Goal: Information Seeking & Learning: Learn about a topic

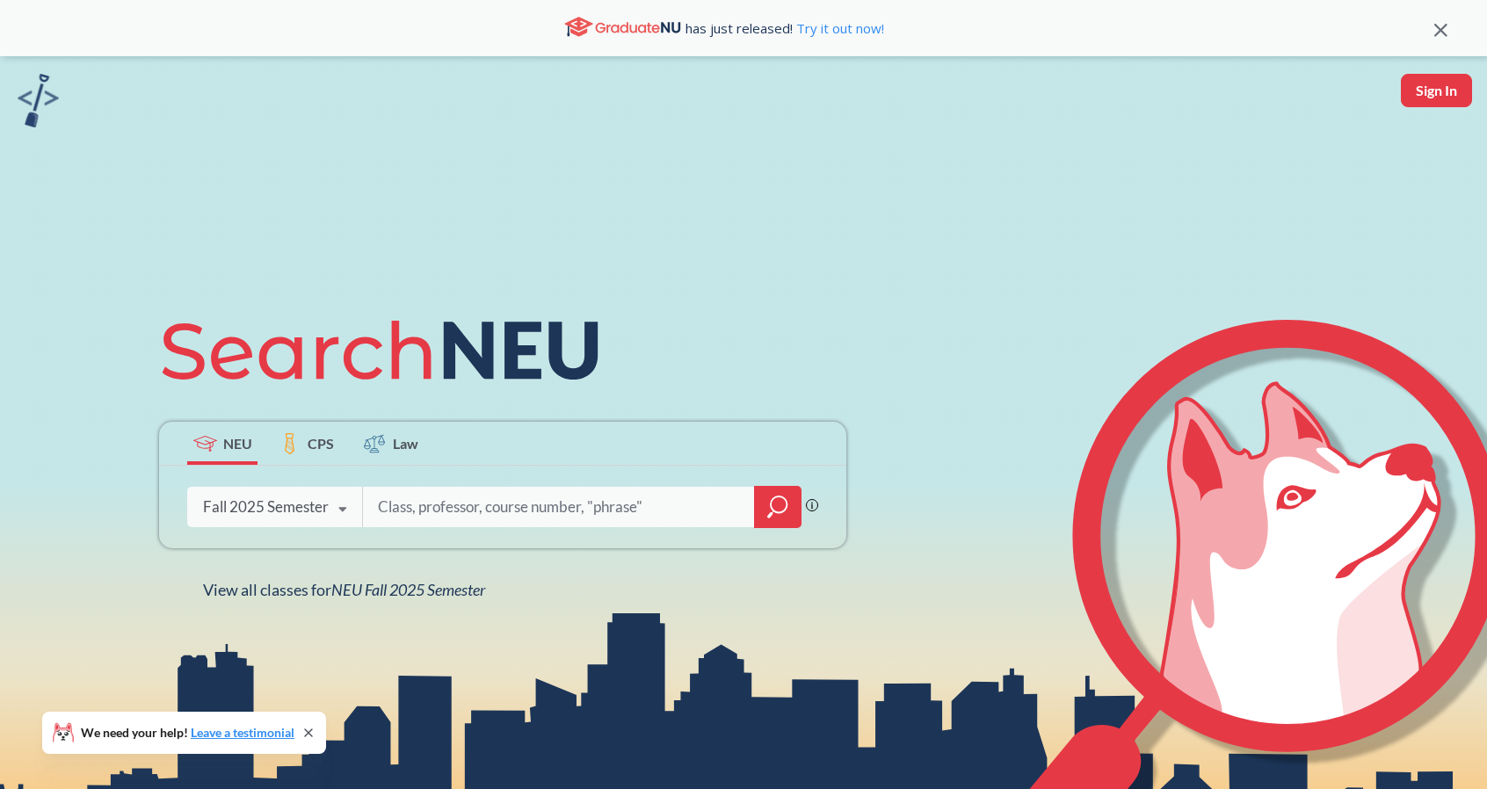
click at [458, 521] on input "search" at bounding box center [559, 507] width 366 height 37
click at [598, 505] on input "search" at bounding box center [559, 507] width 366 height 37
type input "music"
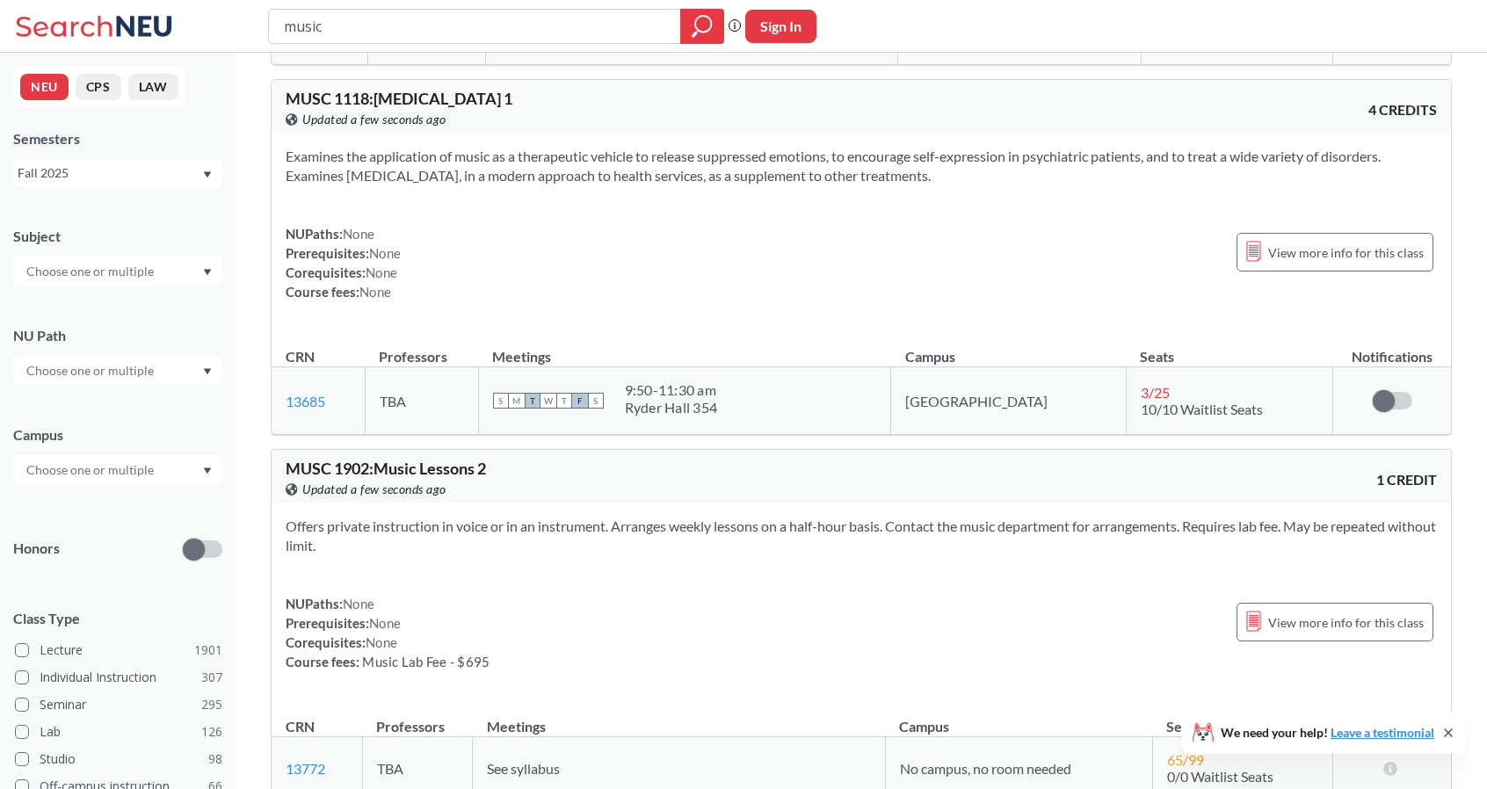
scroll to position [1199, 0]
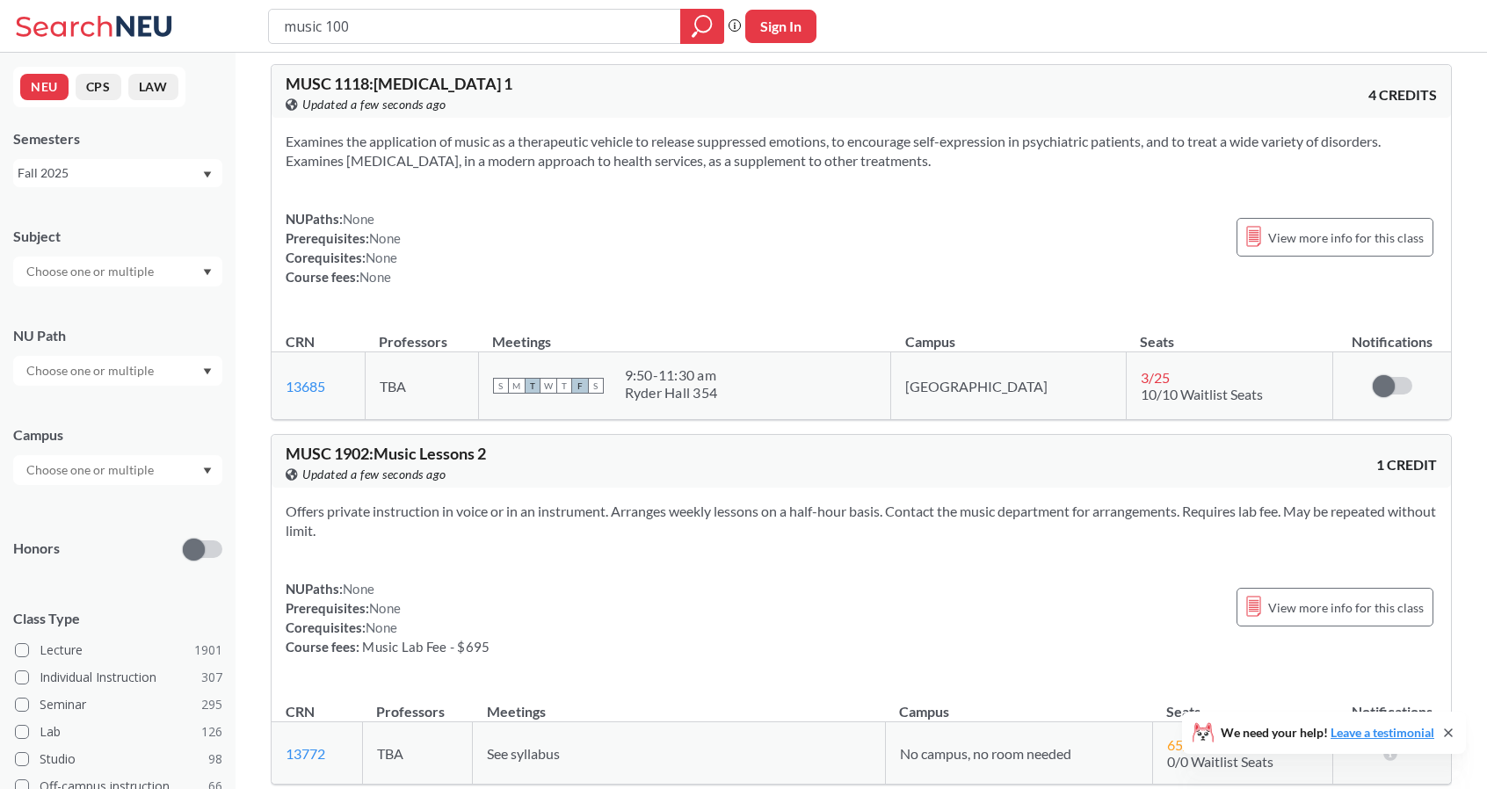
type input "music 1001"
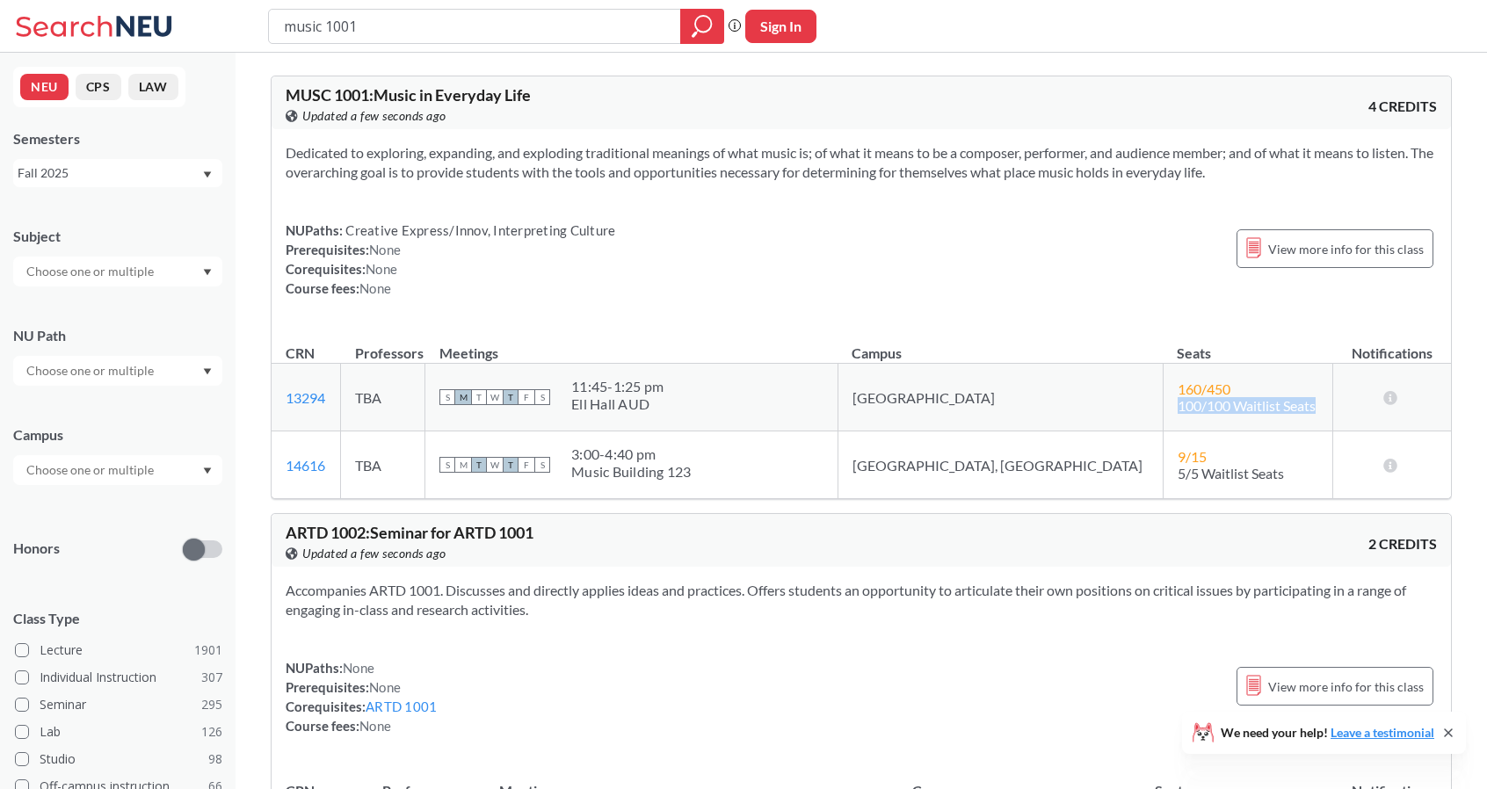
drag, startPoint x: 1237, startPoint y: 403, endPoint x: 1076, endPoint y: 401, distance: 160.8
click at [1163, 401] on td "160 / 450 100/100 Waitlist Seats" at bounding box center [1248, 398] width 170 height 68
click at [1163, 373] on td "160 / 450 100/100 Waitlist Seats" at bounding box center [1248, 398] width 170 height 68
drag, startPoint x: 1140, startPoint y: 388, endPoint x: 1115, endPoint y: 388, distance: 24.6
click at [1178, 388] on span "160 / 450" at bounding box center [1204, 388] width 53 height 17
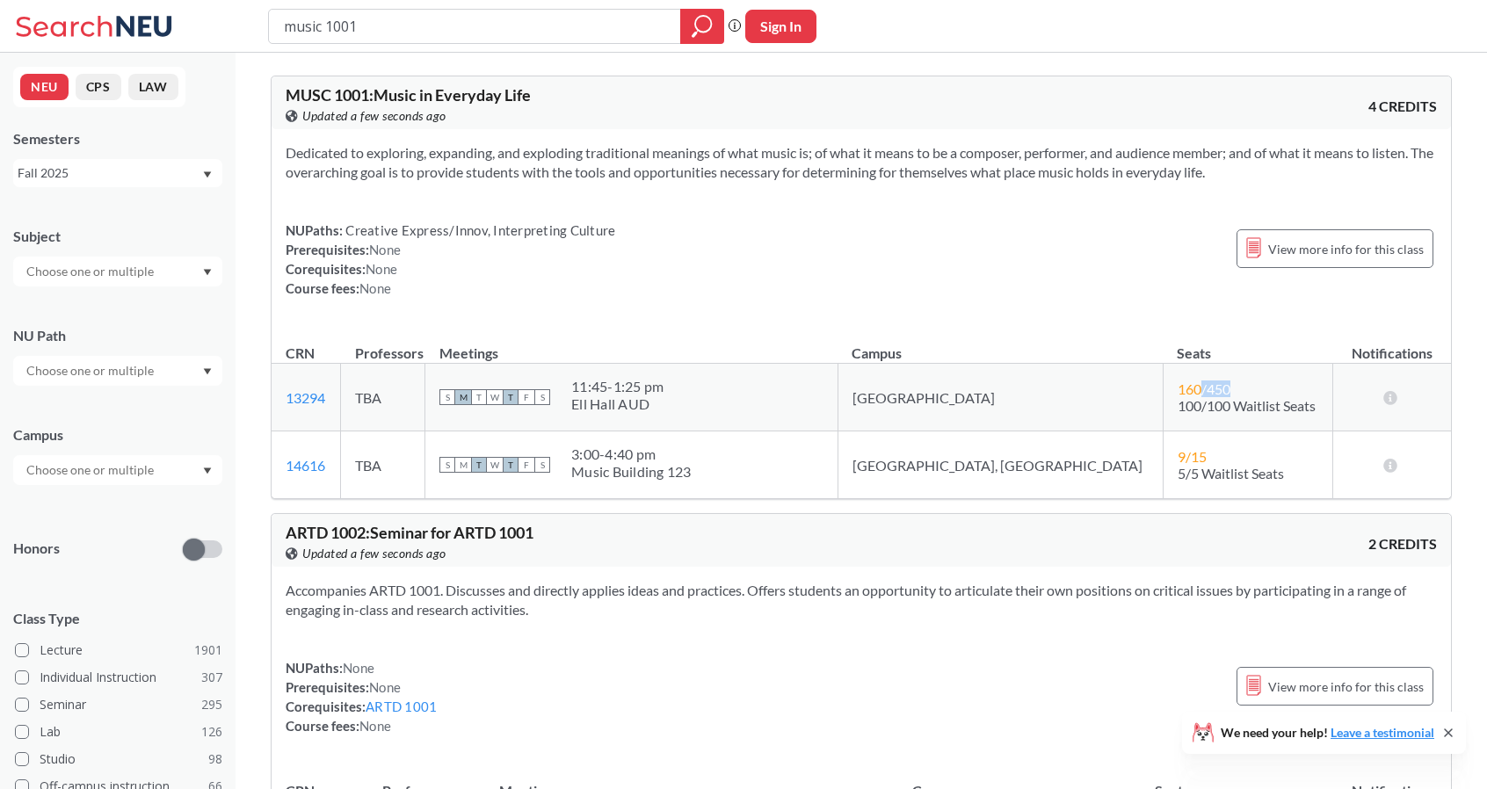
click at [1196, 395] on td "160 / 450 100/100 Waitlist Seats" at bounding box center [1248, 398] width 170 height 68
drag, startPoint x: 749, startPoint y: 410, endPoint x: 649, endPoint y: 373, distance: 105.9
click at [649, 373] on td "S M T W T F S 11:45 - 1:25 pm [GEOGRAPHIC_DATA] AUD" at bounding box center [631, 398] width 413 height 68
click at [765, 405] on div "S M T W T F S 11:45 - 1:25 pm [GEOGRAPHIC_DATA] AUD" at bounding box center [631, 397] width 384 height 39
drag, startPoint x: 687, startPoint y: 393, endPoint x: 626, endPoint y: 373, distance: 64.5
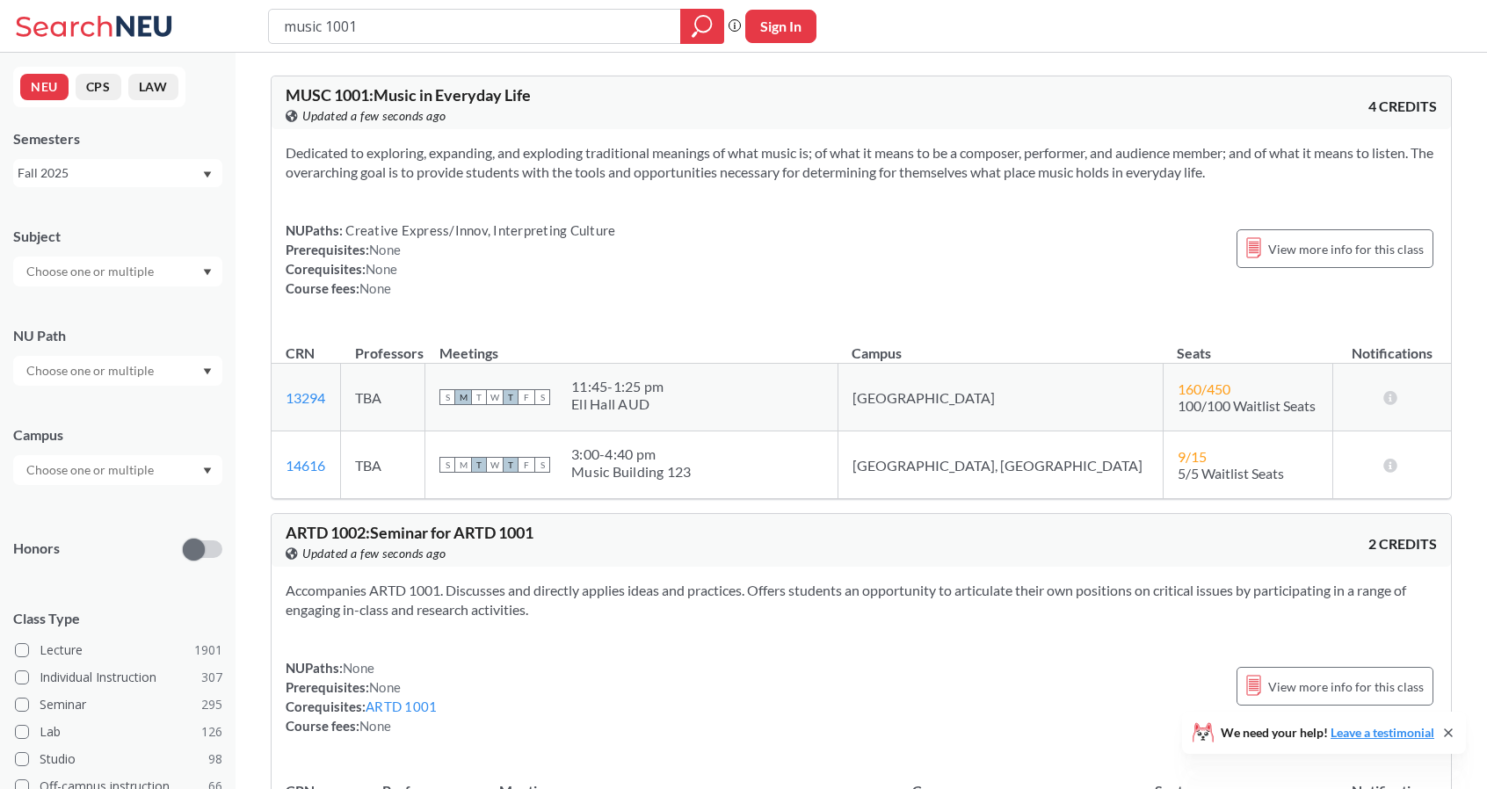
click at [626, 373] on td "S M T W T F S 11:45 - 1:25 pm [GEOGRAPHIC_DATA] AUD" at bounding box center [631, 398] width 413 height 68
click at [663, 378] on div "11:45 - 1:25 pm" at bounding box center [617, 387] width 92 height 18
drag, startPoint x: 279, startPoint y: 145, endPoint x: 733, endPoint y: 243, distance: 464.8
drag, startPoint x: 733, startPoint y: 243, endPoint x: 891, endPoint y: 198, distance: 164.6
click at [891, 198] on div "Dedicated to exploring, expanding, and exploding traditional meanings of what m…" at bounding box center [861, 227] width 1179 height 197
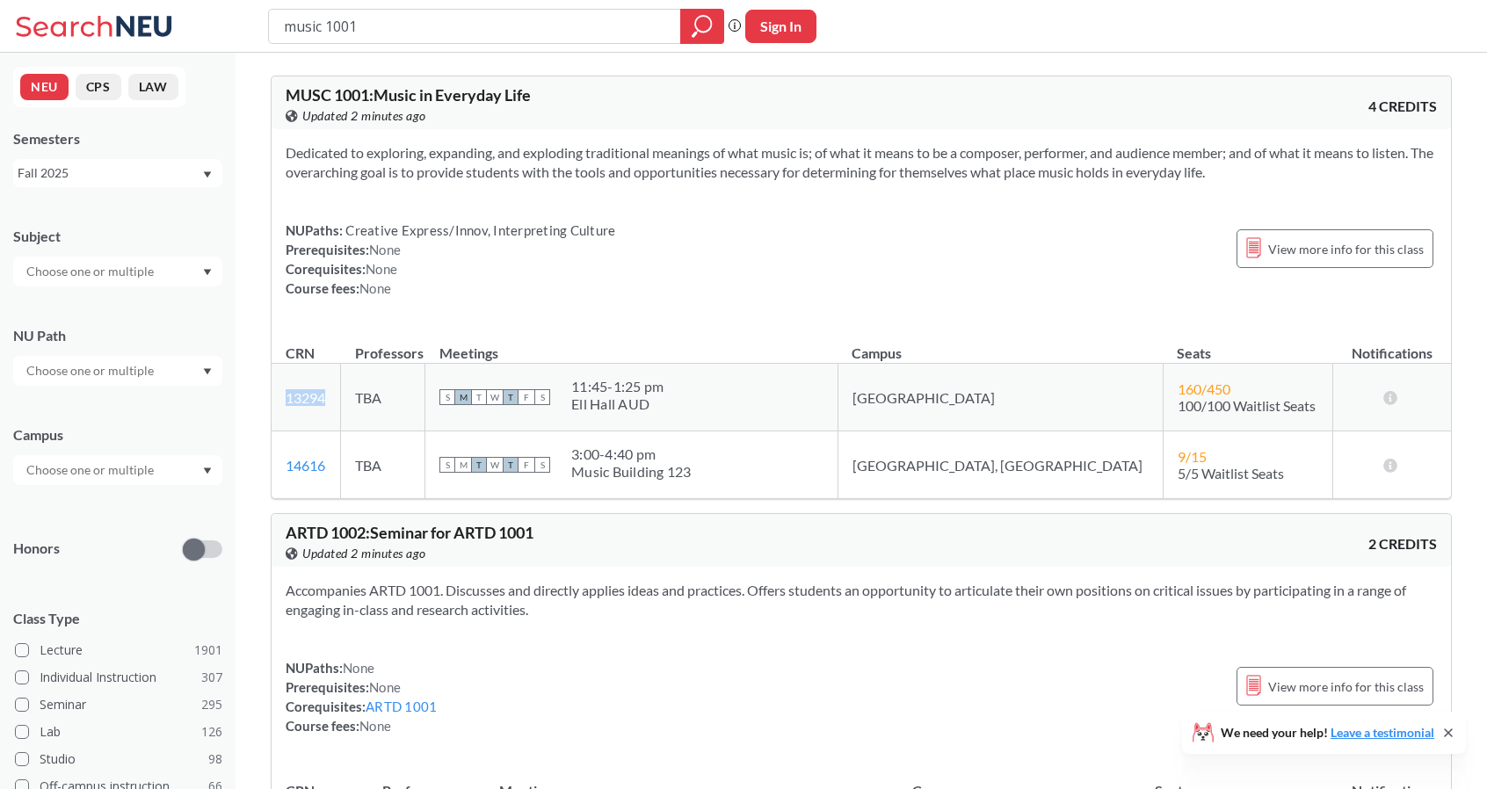
drag, startPoint x: 350, startPoint y: 392, endPoint x: 283, endPoint y: 392, distance: 66.8
click at [283, 392] on td "13294 View this section on Banner." at bounding box center [306, 398] width 69 height 68
copy link "13294"
click at [341, 391] on td "13294 View this section on Banner." at bounding box center [306, 398] width 69 height 68
drag, startPoint x: 1150, startPoint y: 391, endPoint x: 1119, endPoint y: 388, distance: 31.8
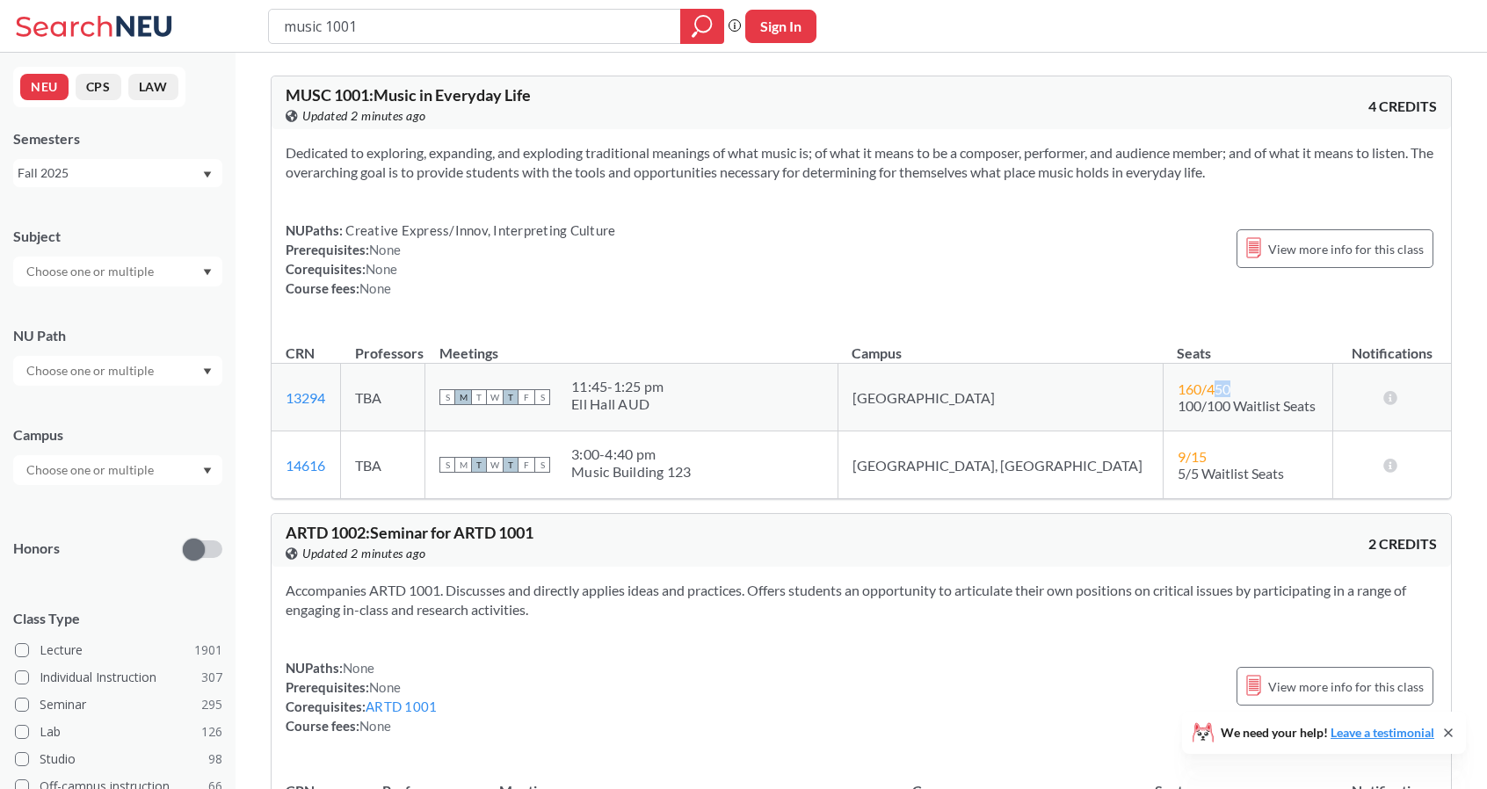
click at [1163, 388] on td "160 / 450 100/100 Waitlist Seats" at bounding box center [1248, 398] width 170 height 68
click at [411, 27] on input "music 1001" at bounding box center [475, 26] width 386 height 30
type input "thtr 1125"
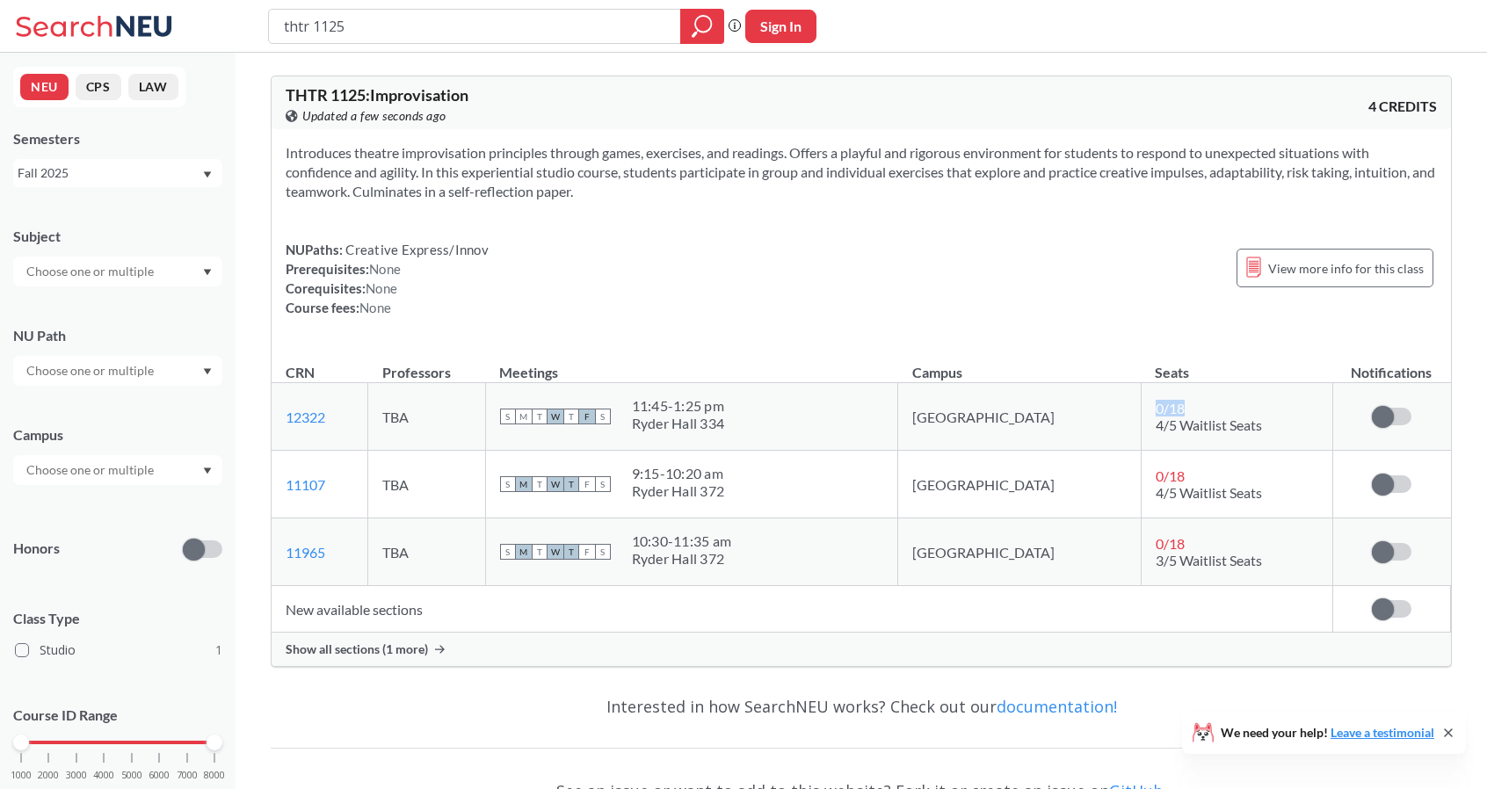
drag, startPoint x: 1098, startPoint y: 402, endPoint x: 1127, endPoint y: 401, distance: 29.0
click at [1141, 401] on td "0 / 18 4/5 Waitlist Seats" at bounding box center [1237, 417] width 192 height 68
click at [1156, 401] on span "0 / 18" at bounding box center [1170, 408] width 29 height 17
drag, startPoint x: 394, startPoint y: 21, endPoint x: 141, endPoint y: -29, distance: 258.0
click at [141, 0] on html "thtr 1125 Phrase search guarantees the exact search appears in the results. Ex.…" at bounding box center [743, 394] width 1487 height 789
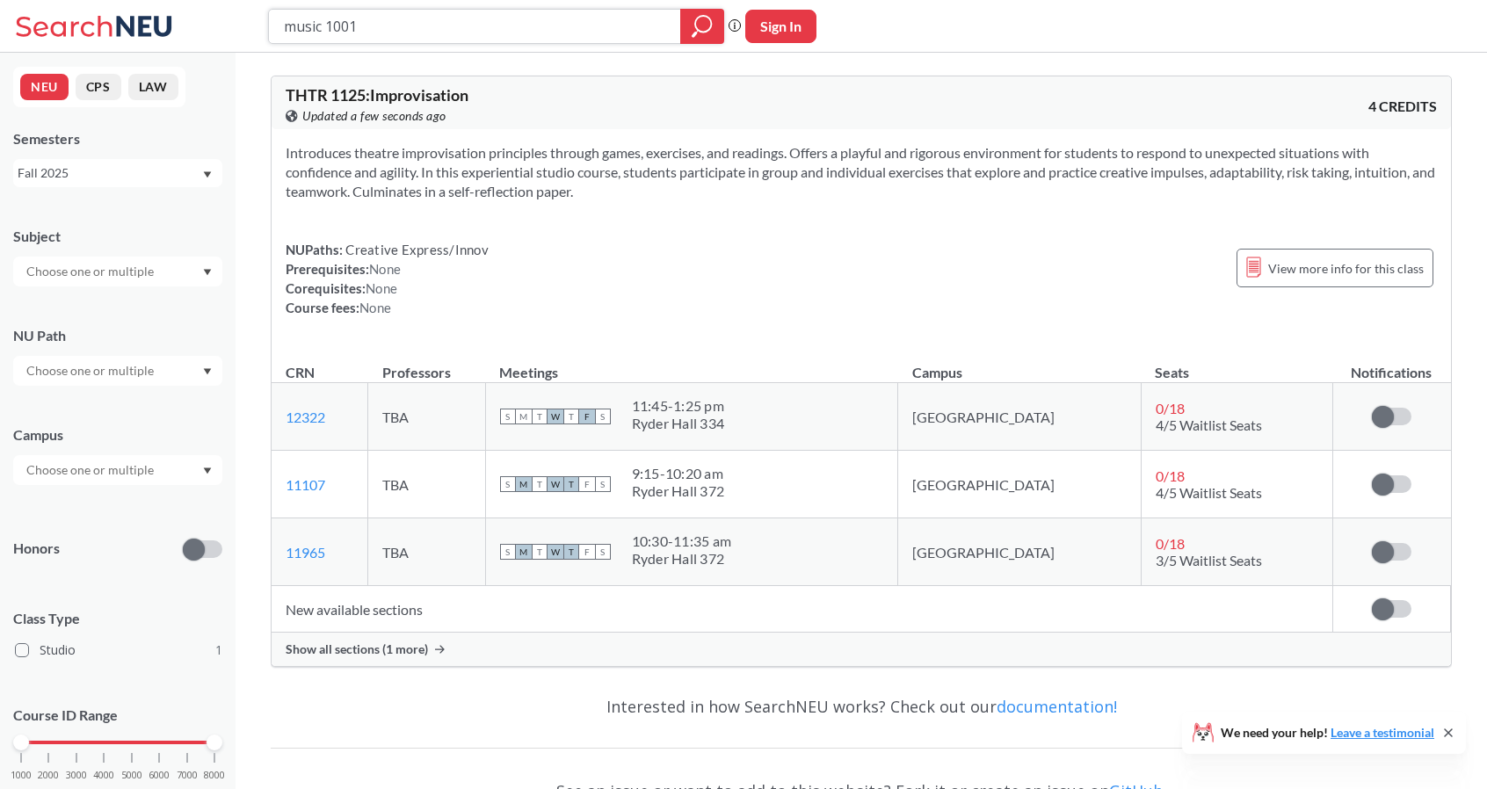
type input "music 1001"
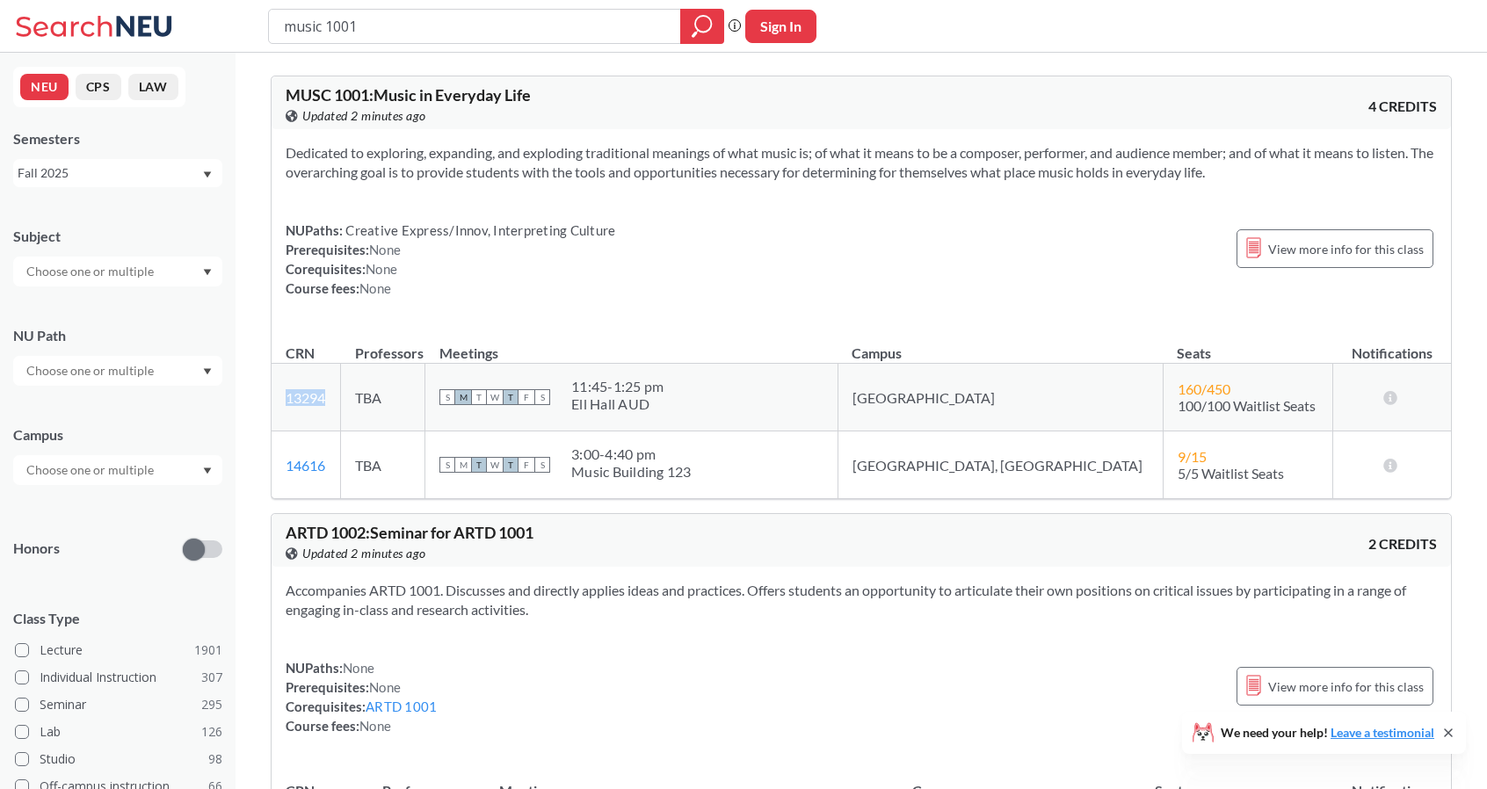
drag, startPoint x: 336, startPoint y: 399, endPoint x: 280, endPoint y: 391, distance: 55.9
click at [280, 391] on td "13294 View this section on Banner." at bounding box center [306, 398] width 69 height 68
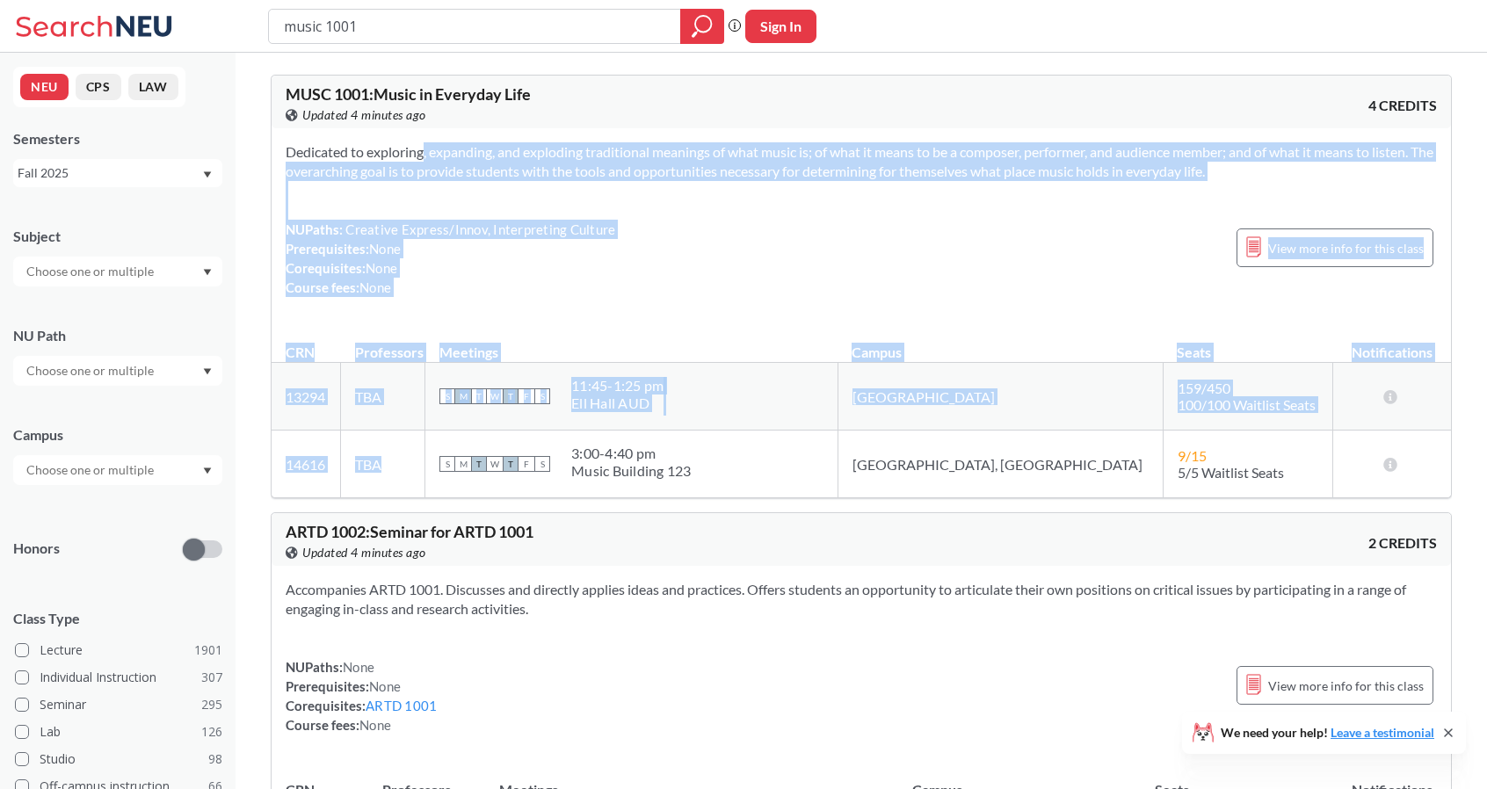
drag, startPoint x: 431, startPoint y: 449, endPoint x: 390, endPoint y: 137, distance: 314.6
click at [390, 137] on div "MUSC 1001 : Music in Everyday Life View this course on Banner. Updated 4 minute…" at bounding box center [861, 287] width 1181 height 424
click at [482, 307] on div "Dedicated to exploring, expanding, and exploding traditional meanings of what m…" at bounding box center [861, 226] width 1179 height 197
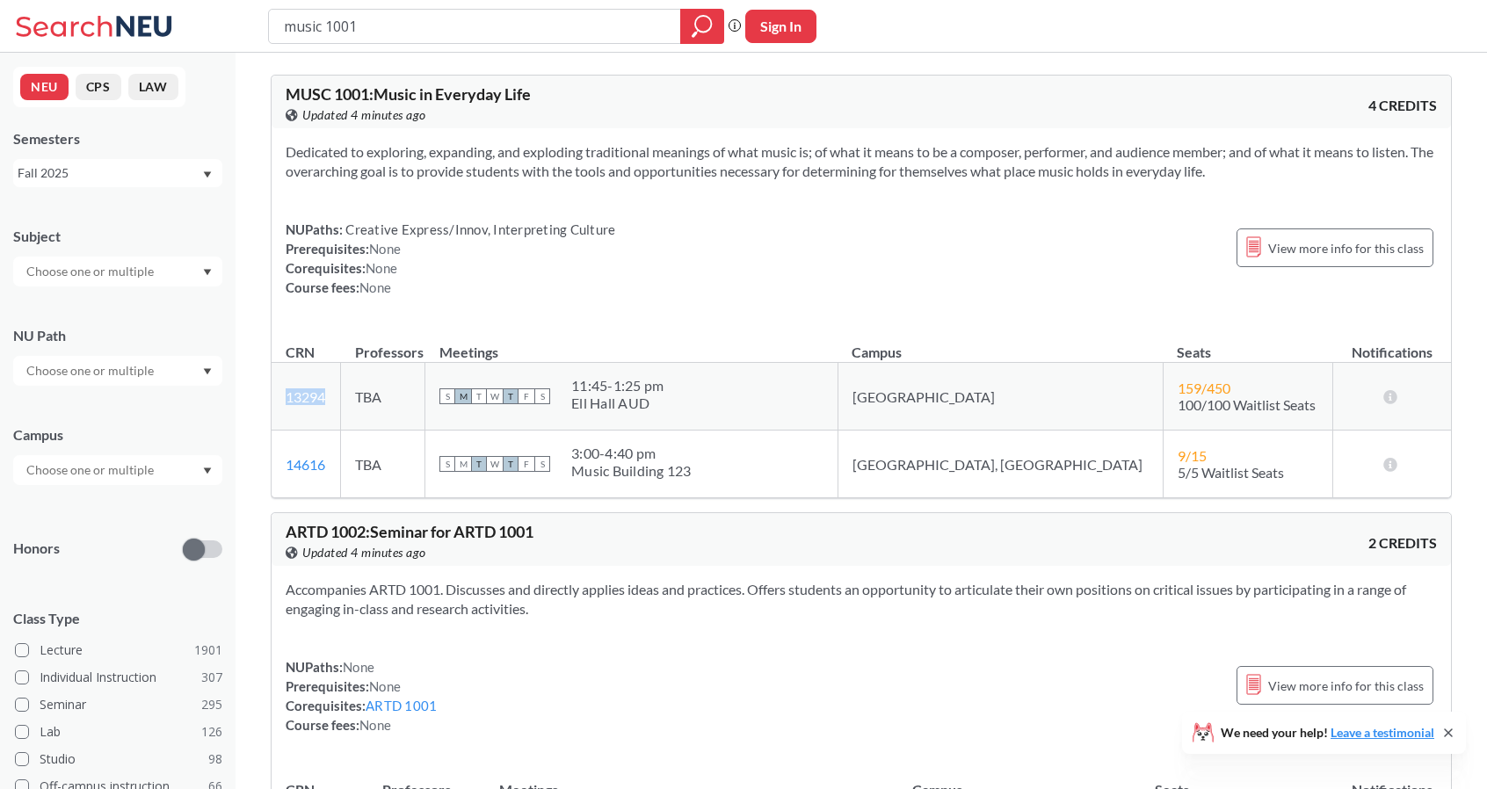
drag, startPoint x: 348, startPoint y: 395, endPoint x: 284, endPoint y: 390, distance: 64.3
click at [284, 390] on td "13294 View this section on Banner." at bounding box center [306, 397] width 69 height 68
click at [663, 246] on div "NUPaths: Creative Express/Innov, Interpreting Culture Prerequisites: None Coreq…" at bounding box center [861, 258] width 1151 height 77
